Goal: Use online tool/utility: Use online tool/utility

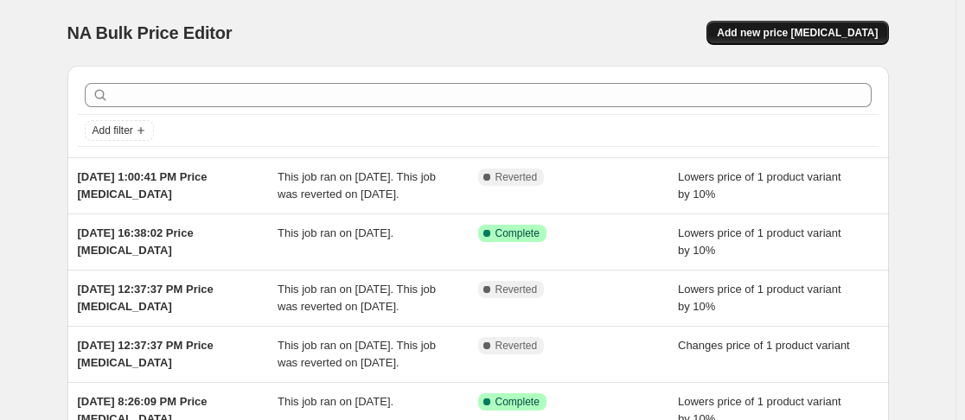
click at [843, 32] on span "Add new price [MEDICAL_DATA]" at bounding box center [797, 33] width 161 height 14
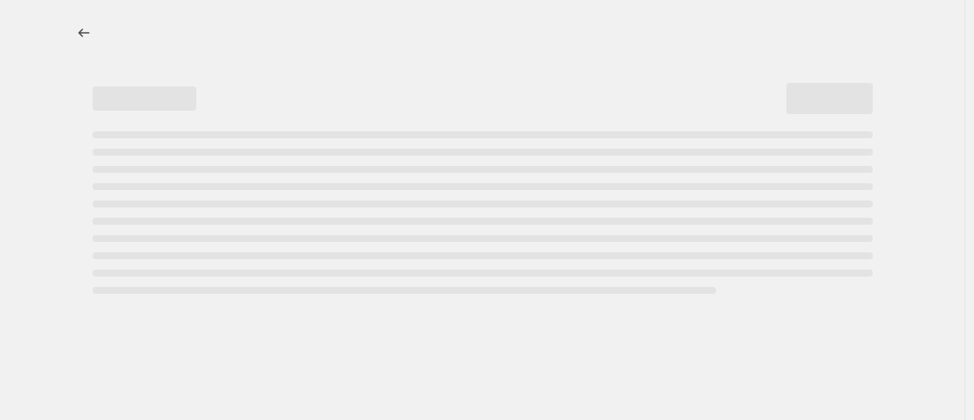
select select "percentage"
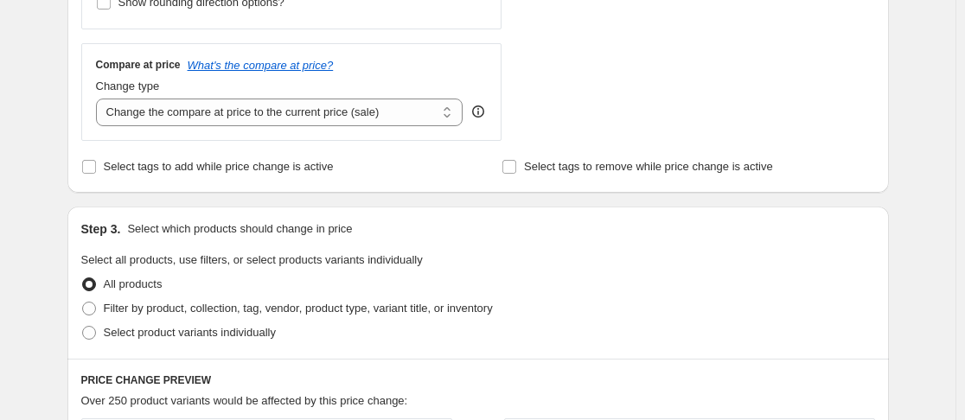
scroll to position [605, 0]
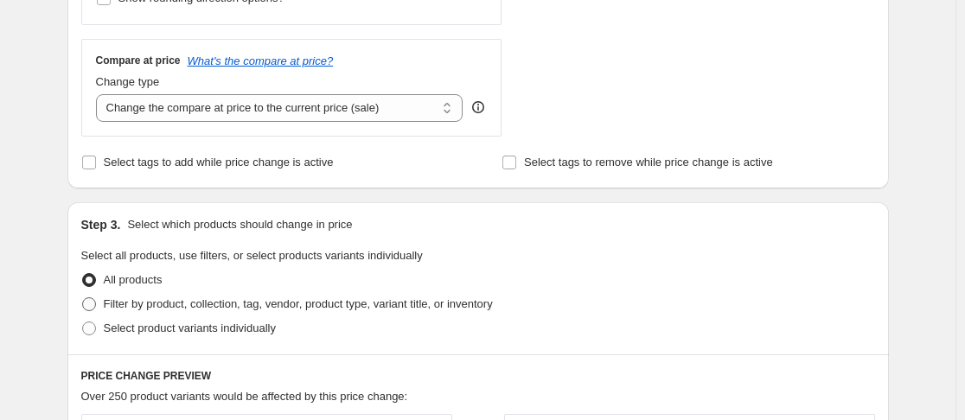
click at [360, 307] on span "Filter by product, collection, tag, vendor, product type, variant title, or inv…" at bounding box center [298, 304] width 389 height 13
click at [83, 298] on input "Filter by product, collection, tag, vendor, product type, variant title, or inv…" at bounding box center [82, 298] width 1 height 1
radio input "true"
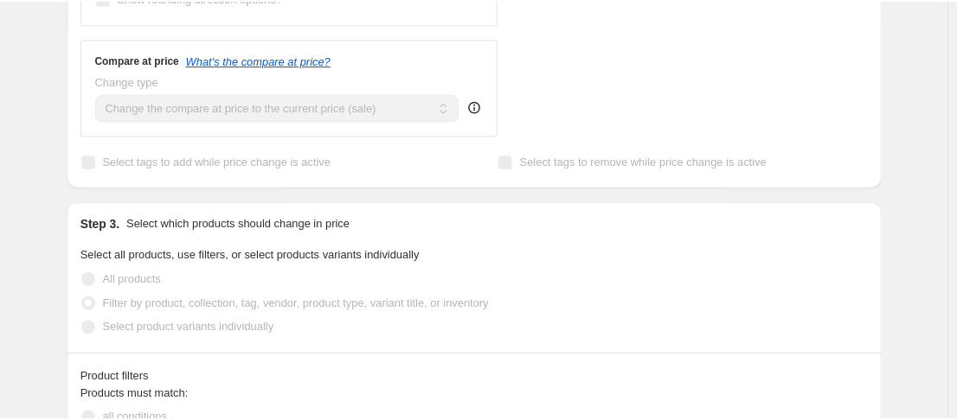
scroll to position [865, 0]
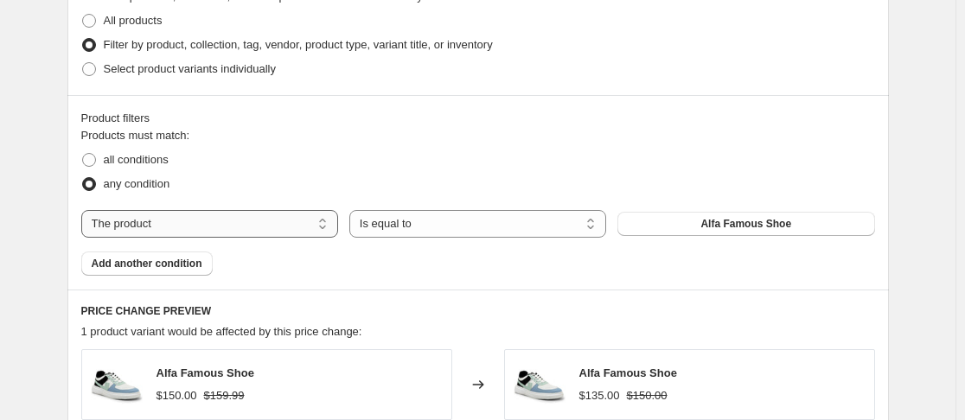
click at [257, 218] on select "The product The product's collection The product's tag The product's vendor The…" at bounding box center [209, 224] width 257 height 28
